Goal: Task Accomplishment & Management: Use online tool/utility

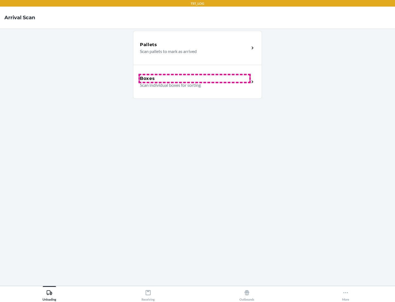
click at [195, 78] on div "Boxes" at bounding box center [194, 78] width 109 height 7
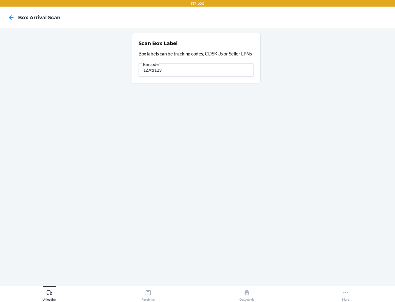
type input "1ZAti123"
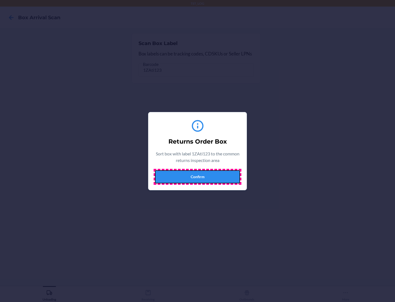
click at [198, 176] on button "Confirm" at bounding box center [197, 176] width 85 height 13
